Goal: Complete application form

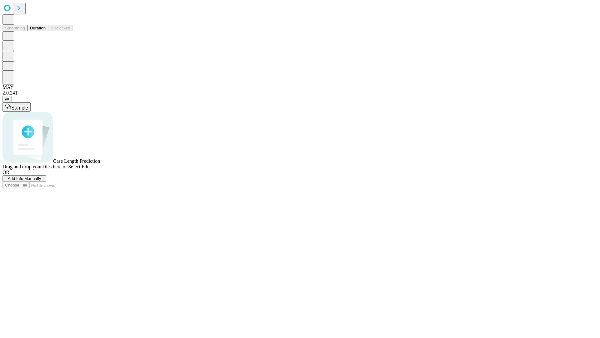
click at [41, 181] on span "Add Info Manually" at bounding box center [24, 178] width 33 height 5
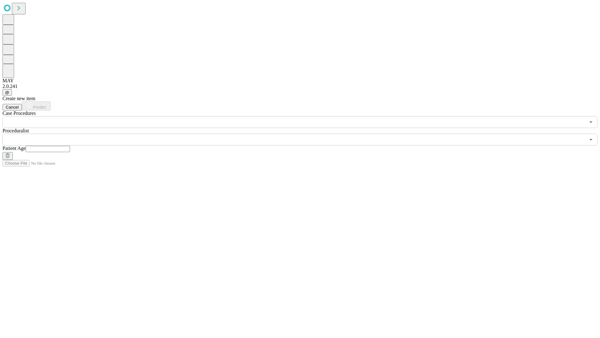
click at [70, 146] on input "text" at bounding box center [48, 149] width 44 height 6
type input "**"
click at [305, 133] on input "text" at bounding box center [294, 139] width 583 height 12
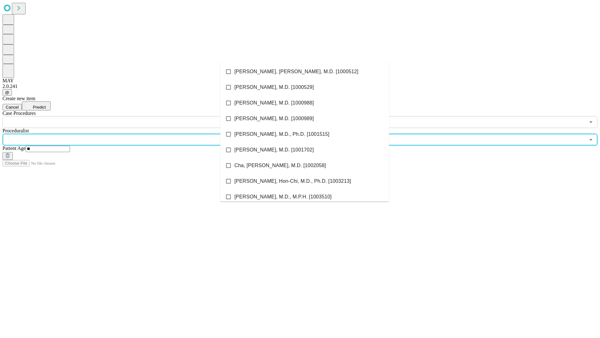
click at [305, 72] on li "[PERSON_NAME], [PERSON_NAME], M.D. [1000512]" at bounding box center [304, 72] width 169 height 16
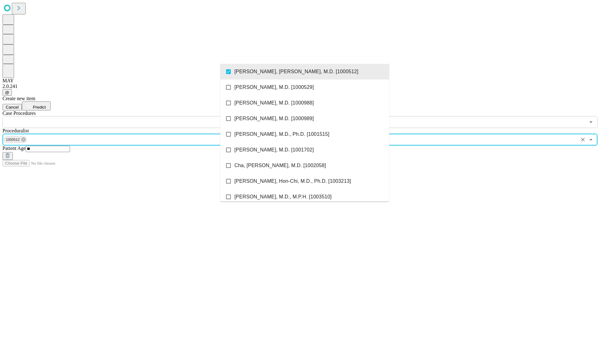
click at [131, 116] on input "text" at bounding box center [294, 122] width 583 height 12
